Goal: Obtain resource: Obtain resource

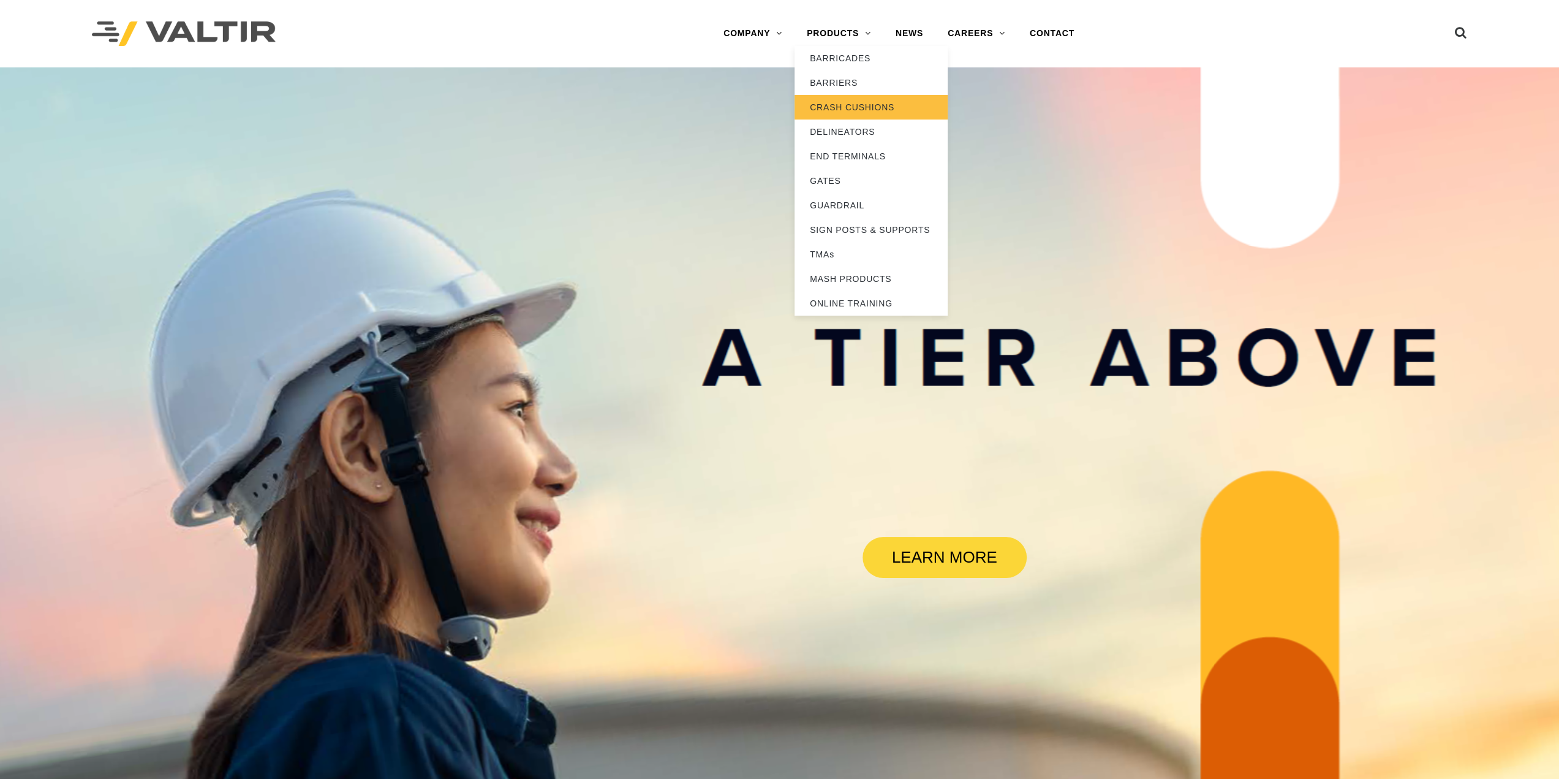
click at [870, 108] on link "CRASH CUSHIONS" at bounding box center [871, 107] width 153 height 25
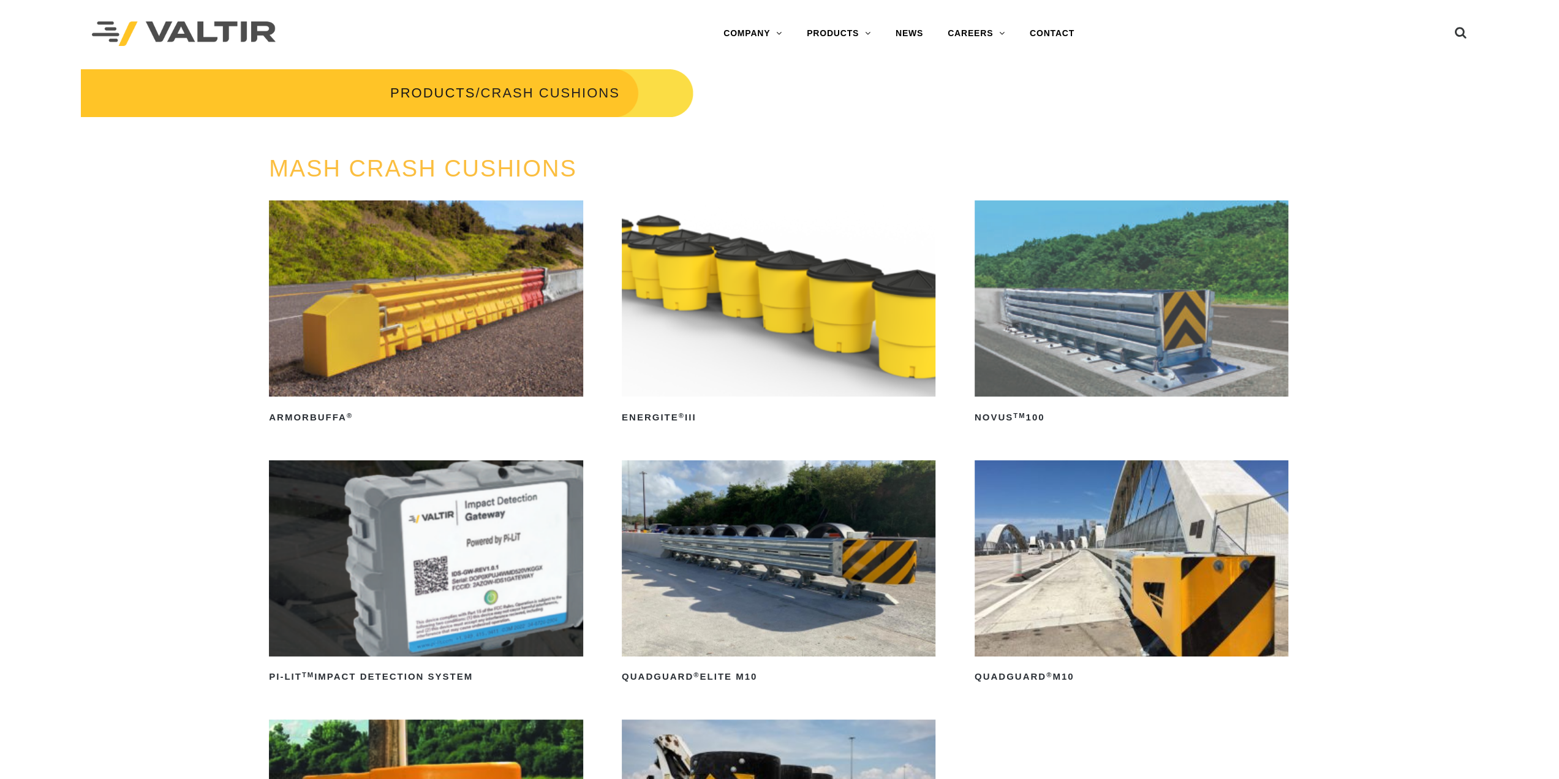
click at [853, 276] on img at bounding box center [779, 298] width 314 height 196
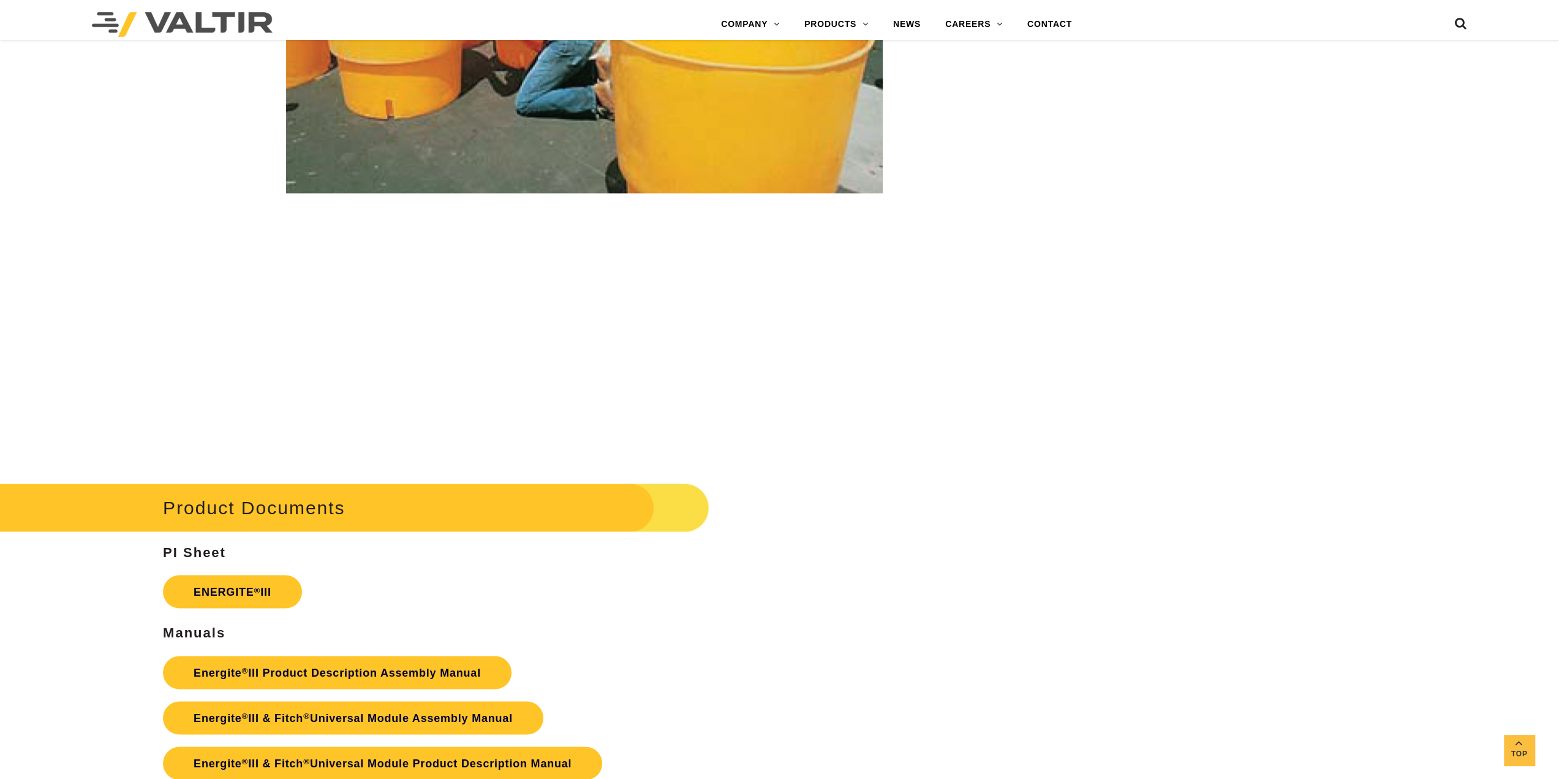
scroll to position [2083, 0]
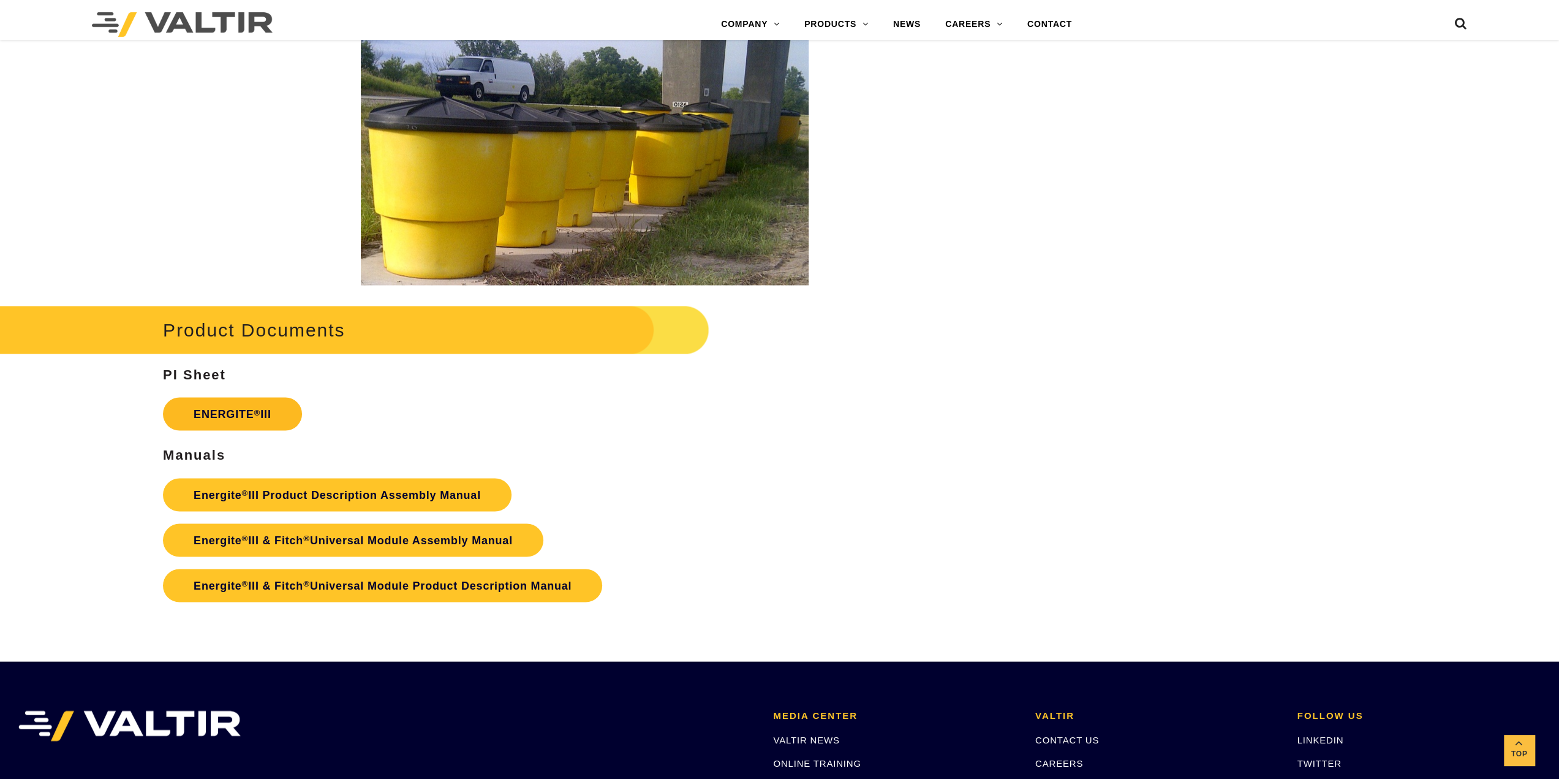
click at [220, 410] on link "ENERGITE ® III" at bounding box center [232, 413] width 139 height 33
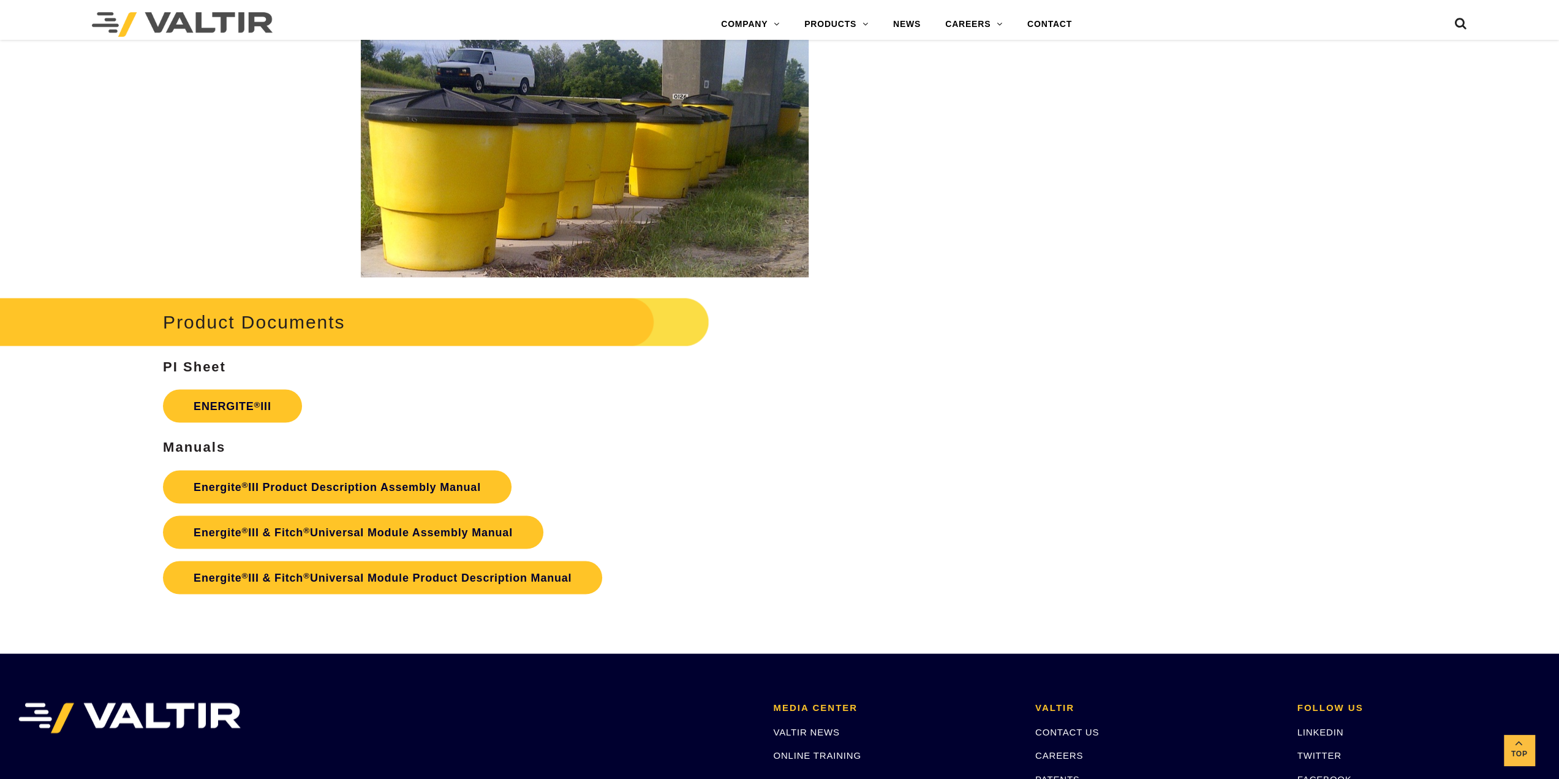
scroll to position [2083, 0]
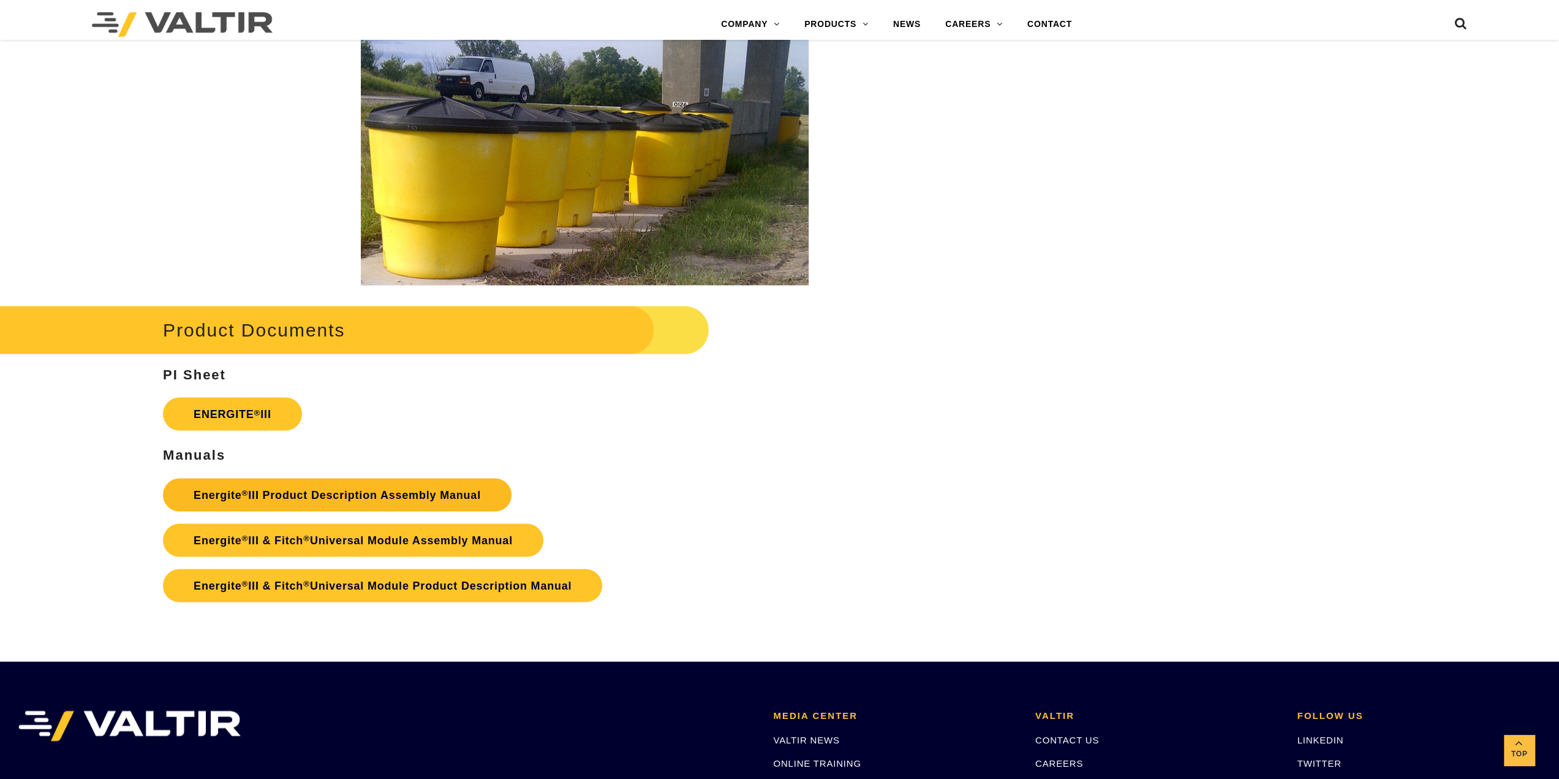
click at [369, 489] on link "Energite ® III Product Description Assembly Manual" at bounding box center [337, 494] width 349 height 33
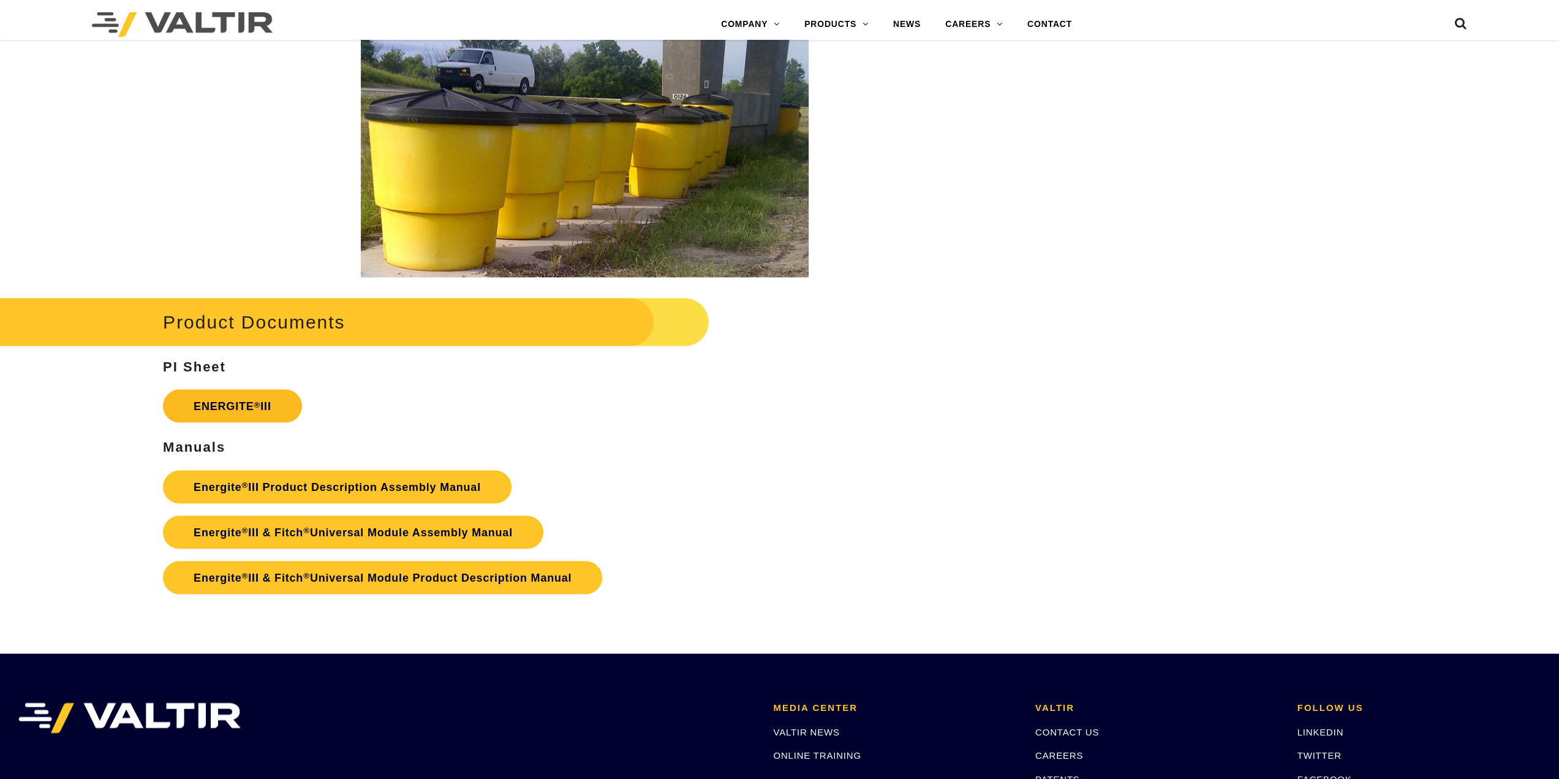
scroll to position [2083, 0]
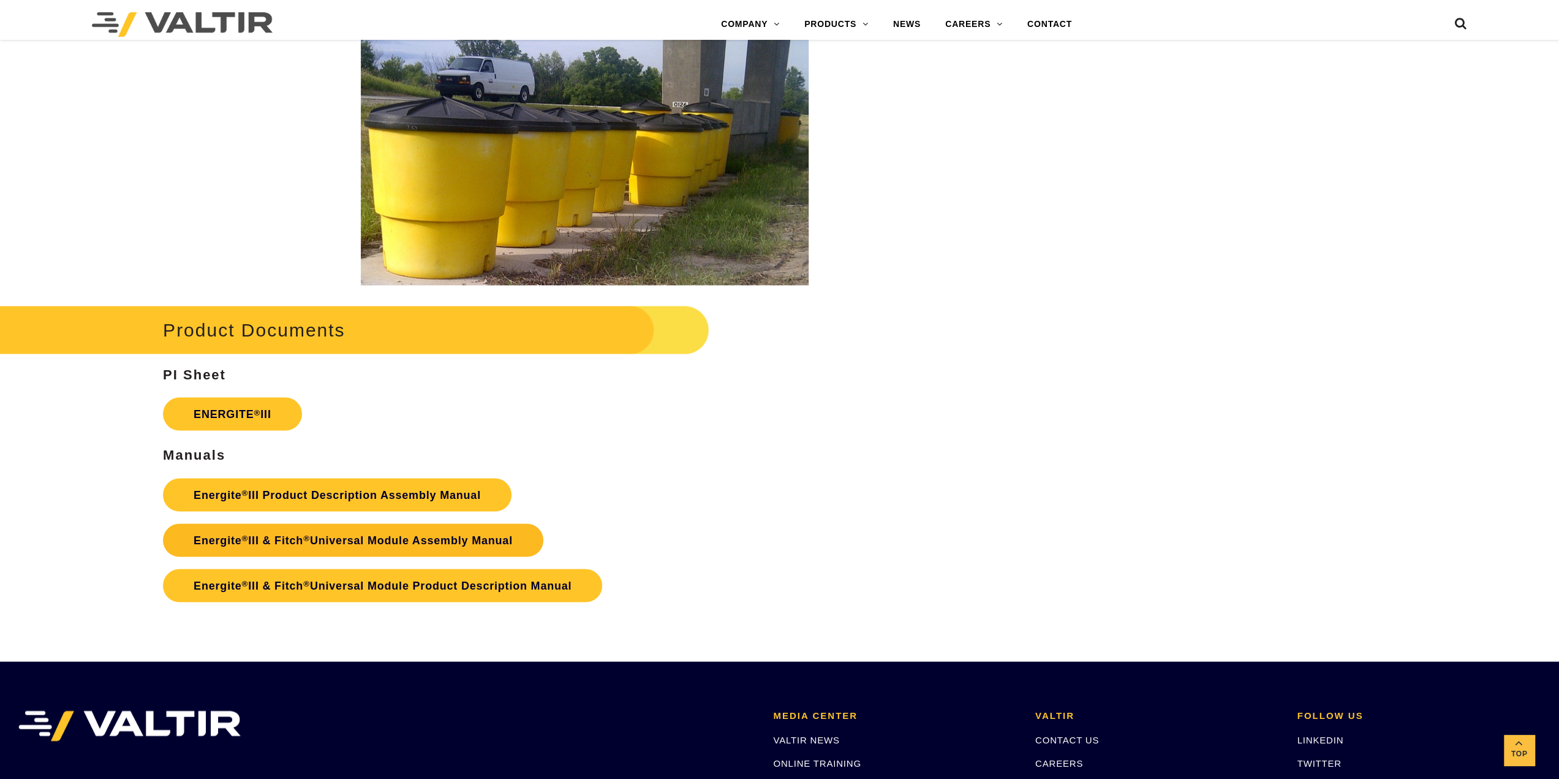
click at [323, 532] on link "Energite ® III & Fitch ® Universal Module Assembly Manual" at bounding box center [353, 539] width 380 height 33
